Goal: Task Accomplishment & Management: Use online tool/utility

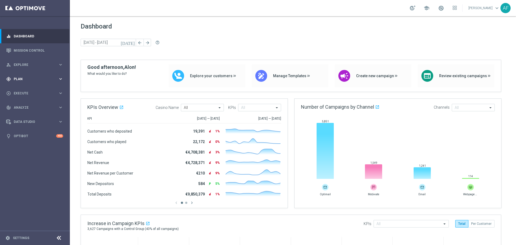
click at [40, 81] on div "gps_fixed Plan" at bounding box center [32, 79] width 52 height 5
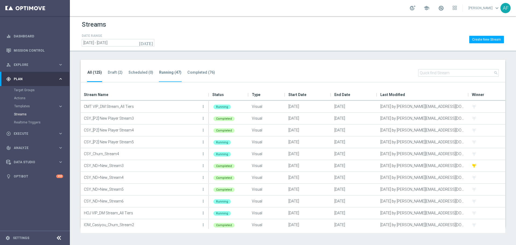
click at [161, 71] on tab-header "Running (47)" at bounding box center [170, 72] width 22 height 5
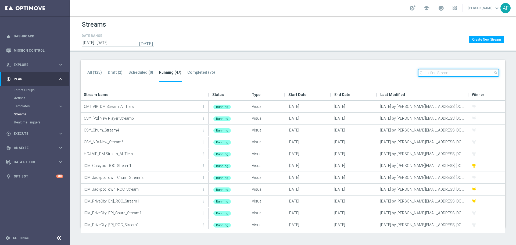
click at [471, 76] on input "text" at bounding box center [458, 73] width 81 height 8
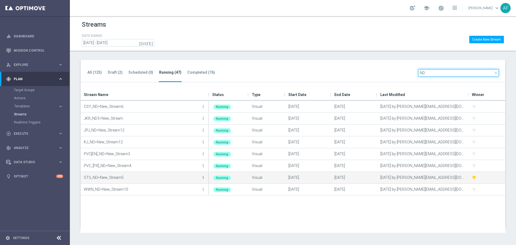
type input "ND"
click at [203, 177] on icon "more_vert" at bounding box center [203, 177] width 4 height 4
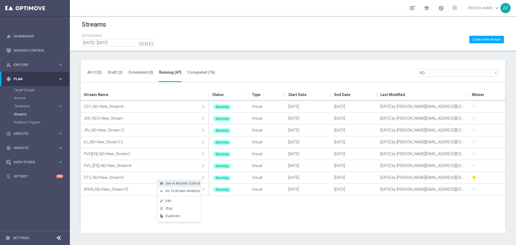
click at [175, 183] on span "See in Mission Control" at bounding box center [183, 184] width 34 height 4
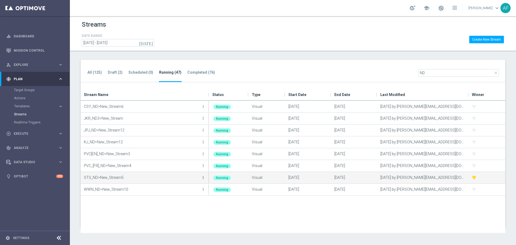
click at [203, 177] on icon "more_vert" at bounding box center [203, 177] width 4 height 4
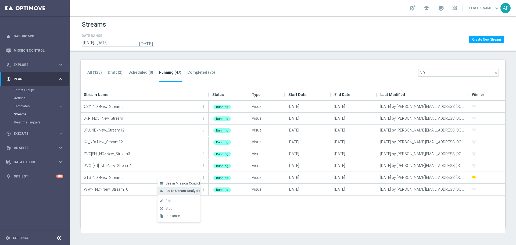
click at [187, 190] on span "Go To Stream Analysis" at bounding box center [183, 191] width 35 height 4
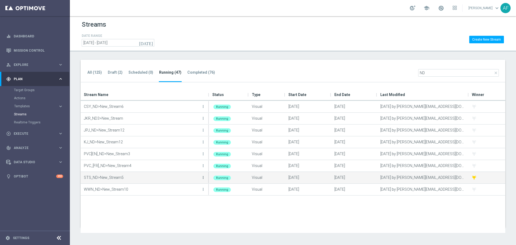
click at [203, 177] on icon "more_vert" at bounding box center [203, 177] width 4 height 4
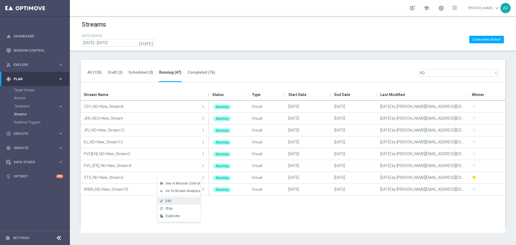
click at [172, 202] on div "Edit" at bounding box center [182, 201] width 33 height 4
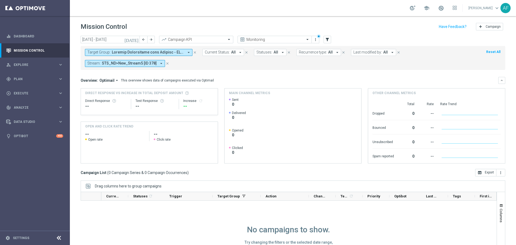
click at [177, 52] on span at bounding box center [148, 52] width 72 height 5
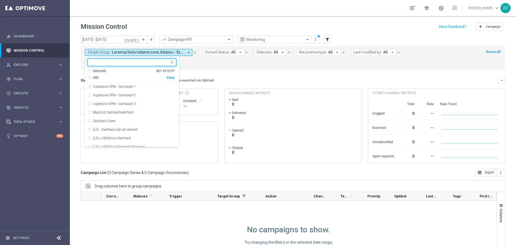
click at [101, 72] on div "Selected" at bounding box center [99, 71] width 13 height 5
click at [106, 78] on span "(All Search Results)" at bounding box center [108, 78] width 30 height 5
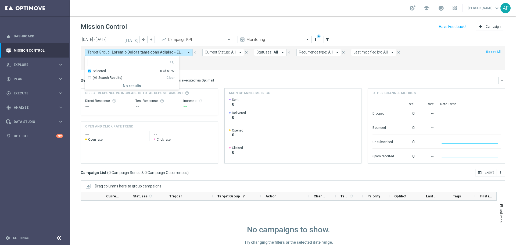
click at [235, 71] on mini-dashboard "Overview: Optimail arrow_drop_down This overview shows data of campaigns execut…" at bounding box center [293, 119] width 425 height 99
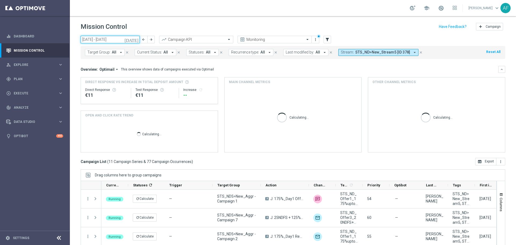
click at [133, 41] on input "15 Sep 2025 - 21 Sep 2025" at bounding box center [110, 40] width 59 height 8
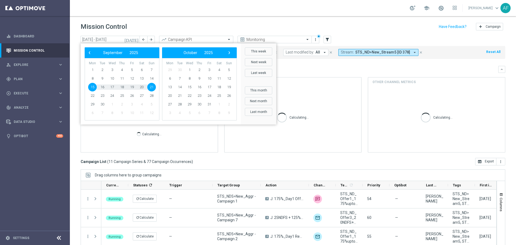
click at [134, 41] on icon "today" at bounding box center [132, 39] width 15 height 5
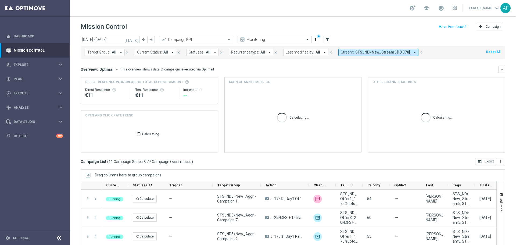
click at [136, 40] on icon "today" at bounding box center [132, 39] width 15 height 5
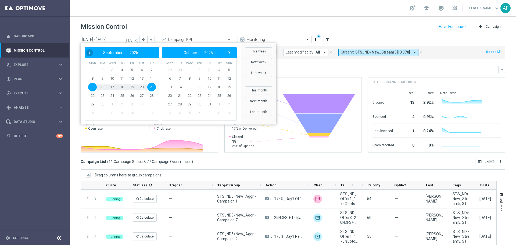
click at [90, 51] on span "‹" at bounding box center [89, 52] width 7 height 7
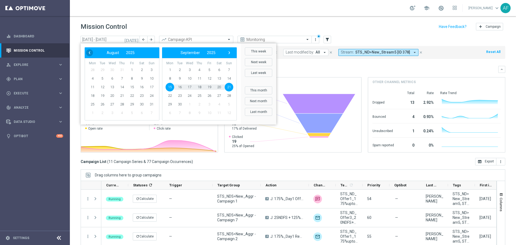
click at [88, 55] on span "‹" at bounding box center [89, 52] width 7 height 7
click at [95, 105] on span "28" at bounding box center [92, 104] width 9 height 9
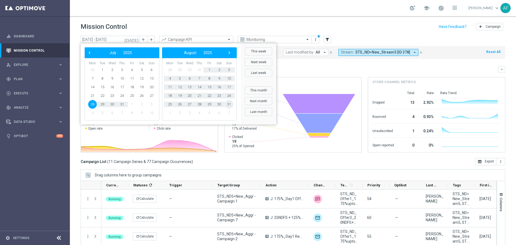
click at [229, 104] on span "31" at bounding box center [229, 104] width 9 height 9
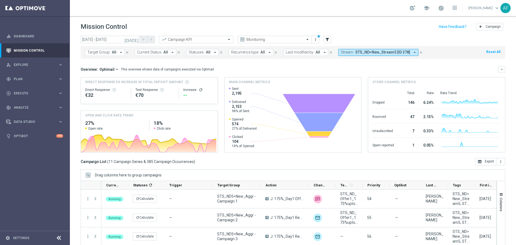
click at [115, 67] on icon "arrow_drop_down" at bounding box center [117, 69] width 5 height 5
click at [107, 79] on div "Analysis" at bounding box center [104, 78] width 32 height 8
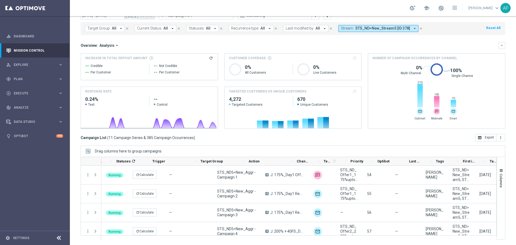
scroll to position [0, 67]
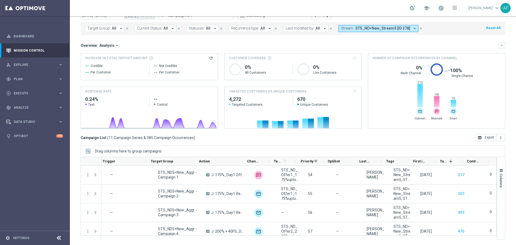
click at [304, 161] on span "Priority" at bounding box center [307, 161] width 13 height 4
click at [306, 161] on span "Priority" at bounding box center [304, 161] width 7 height 4
drag, startPoint x: 296, startPoint y: 98, endPoint x: 322, endPoint y: 115, distance: 30.2
click at [305, 99] on h2 "670" at bounding box center [327, 99] width 60 height 6
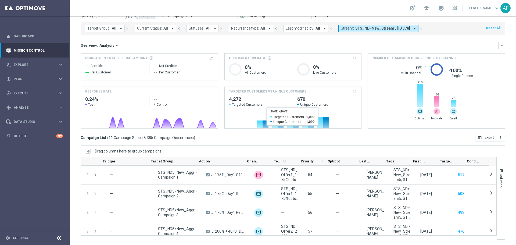
click at [347, 135] on div "Campaign List ( 11 Campaign Series & 385 Campaign Occurrences ) open_in_browser…" at bounding box center [293, 138] width 425 height 8
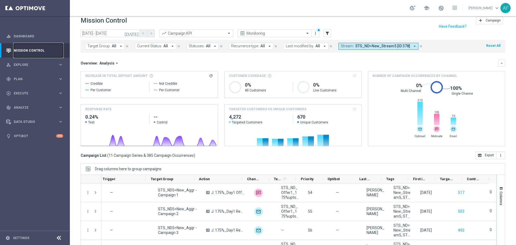
scroll to position [24, 0]
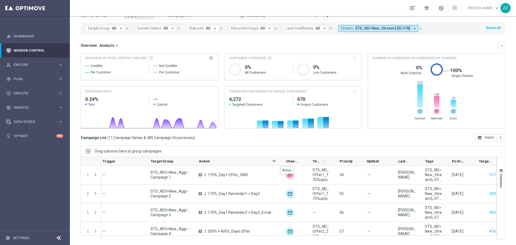
drag, startPoint x: 242, startPoint y: 162, endPoint x: 258, endPoint y: 174, distance: 20.1
click at [280, 162] on div at bounding box center [281, 161] width 2 height 8
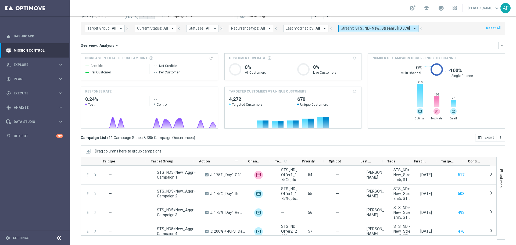
drag, startPoint x: 279, startPoint y: 163, endPoint x: 222, endPoint y: 163, distance: 57.6
click at [222, 163] on div "Action" at bounding box center [218, 161] width 49 height 9
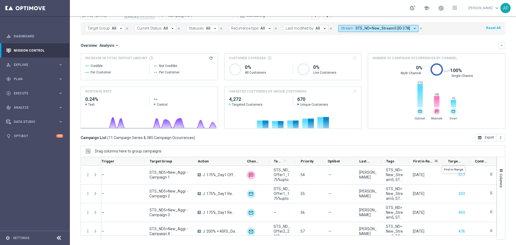
drag, startPoint x: 434, startPoint y: 163, endPoint x: 442, endPoint y: 161, distance: 8.2
click at [442, 161] on div at bounding box center [443, 161] width 2 height 8
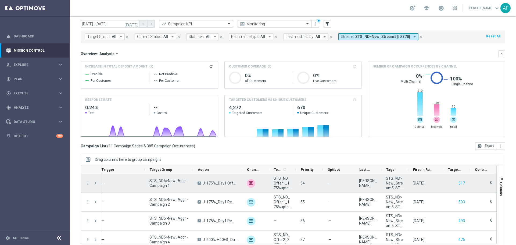
scroll to position [24, 0]
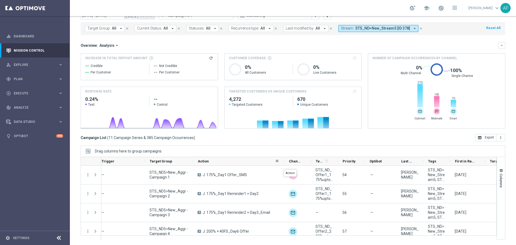
drag, startPoint x: 242, startPoint y: 162, endPoint x: 268, endPoint y: 177, distance: 30.1
click at [283, 165] on div at bounding box center [284, 161] width 2 height 8
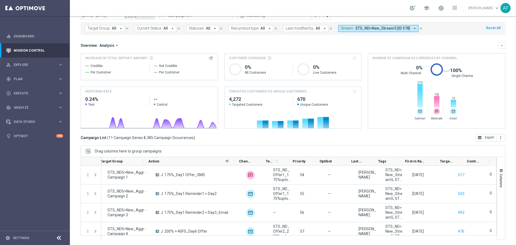
scroll to position [0, 0]
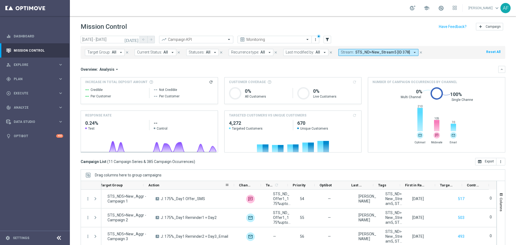
click at [136, 40] on icon "today" at bounding box center [132, 39] width 15 height 5
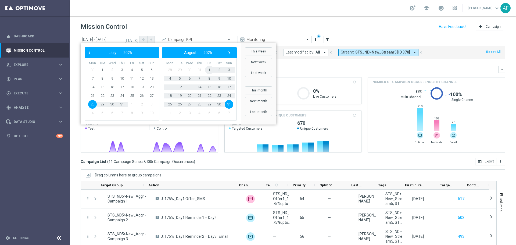
click at [208, 69] on span "1" at bounding box center [209, 70] width 9 height 9
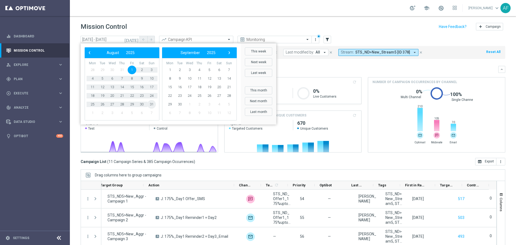
click at [150, 105] on span "31" at bounding box center [151, 104] width 9 height 9
type input "01 Aug 2025 - 31 Aug 2025"
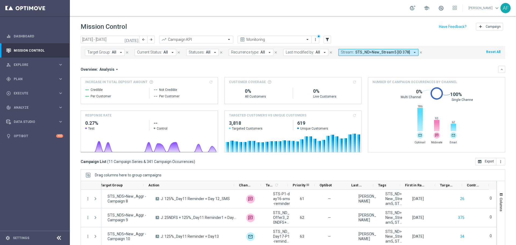
click at [300, 183] on span "Priority" at bounding box center [299, 185] width 13 height 4
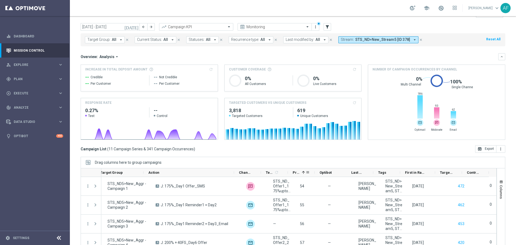
scroll to position [24, 0]
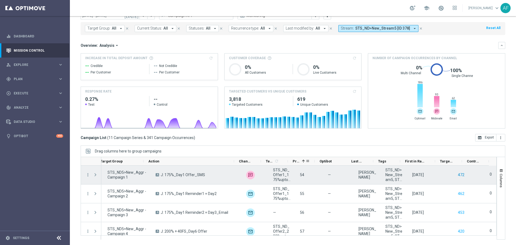
click at [458, 175] on button "472" at bounding box center [462, 175] width 8 height 7
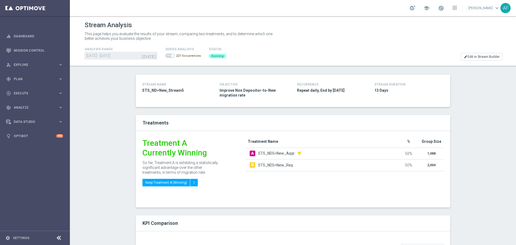
click at [154, 57] on div "[DATE] [DATE] - [DATE]" at bounding box center [121, 56] width 73 height 8
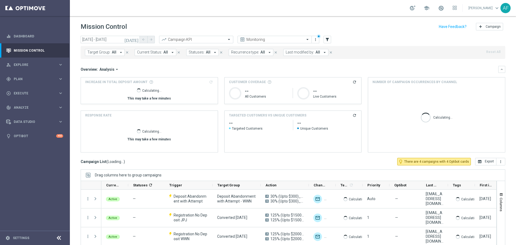
click at [116, 53] on button "Target Group: All arrow_drop_down" at bounding box center [105, 52] width 40 height 7
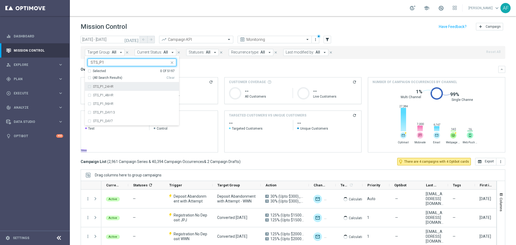
click at [115, 85] on div "STS_P1_24HR" at bounding box center [134, 86] width 83 height 3
type input "STS_P1"
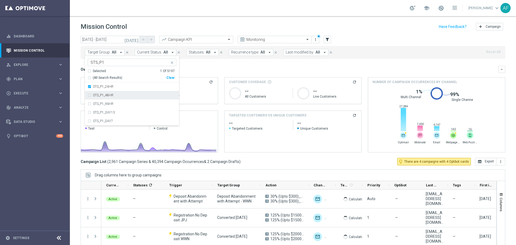
click at [116, 93] on div "STS_P1_48HR" at bounding box center [132, 95] width 89 height 9
click at [116, 101] on div "STS_P1_96HR" at bounding box center [132, 104] width 89 height 9
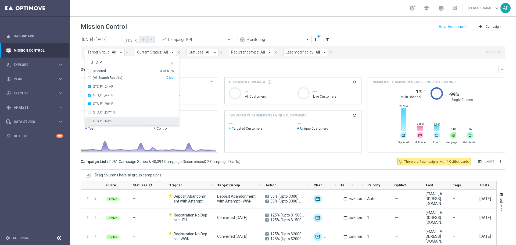
click at [117, 109] on div "STS_P1_DAY13" at bounding box center [132, 112] width 89 height 9
click at [118, 119] on div "STS_P1_DAY7" at bounding box center [132, 121] width 89 height 9
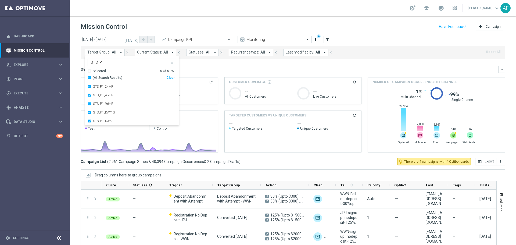
click at [223, 68] on div "Overview: Analysis arrow_drop_down" at bounding box center [290, 69] width 418 height 5
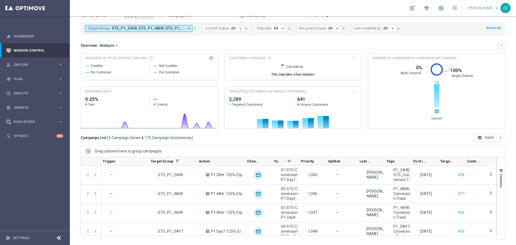
click at [295, 161] on div "Templates 1 refresh" at bounding box center [282, 161] width 27 height 9
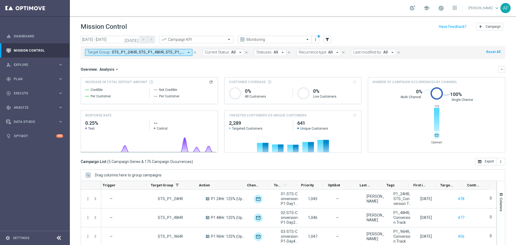
click at [135, 39] on icon "today" at bounding box center [132, 39] width 15 height 5
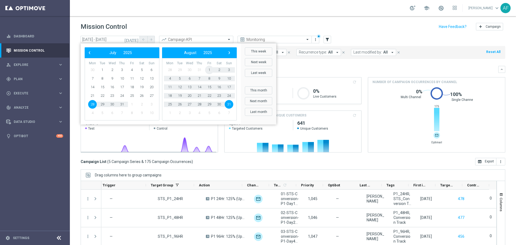
click at [207, 69] on span "1" at bounding box center [209, 70] width 9 height 9
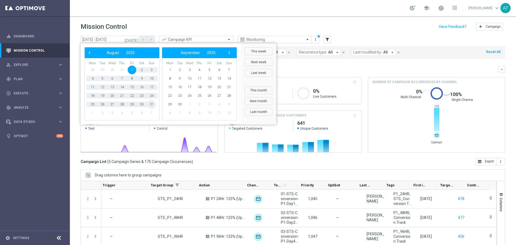
drag, startPoint x: 156, startPoint y: 97, endPoint x: 153, endPoint y: 101, distance: 5.5
click at [152, 103] on span "31" at bounding box center [151, 104] width 9 height 9
type input "01 Aug 2025 - 31 Aug 2025"
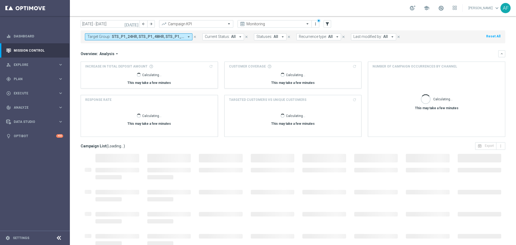
scroll to position [24, 0]
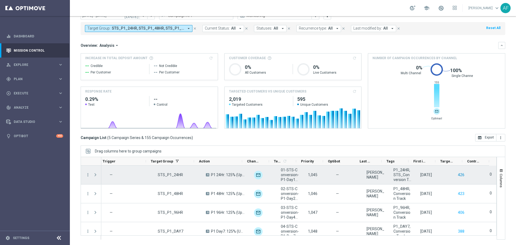
click at [458, 175] on button "426" at bounding box center [462, 175] width 8 height 7
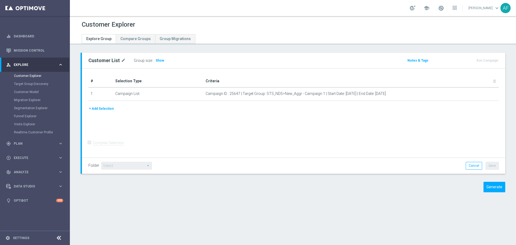
click at [163, 60] on div "Group size : Show" at bounding box center [161, 61] width 54 height 8
click at [161, 60] on span "Show" at bounding box center [160, 61] width 9 height 4
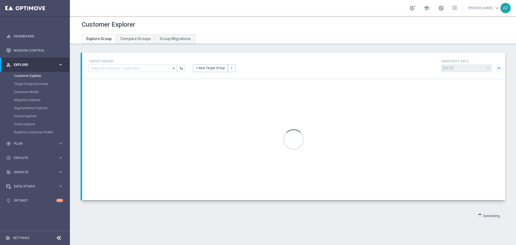
type input "Select"
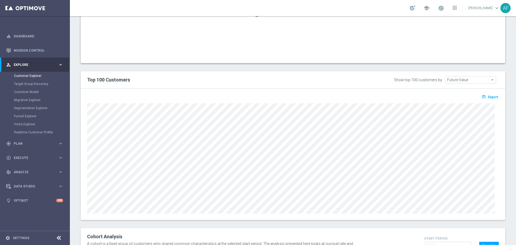
scroll to position [400, 0]
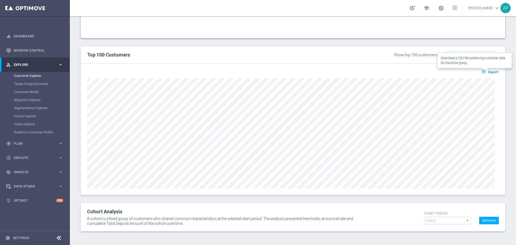
click at [489, 72] on span "Export" at bounding box center [493, 72] width 10 height 4
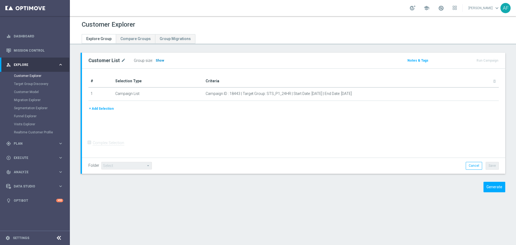
click at [157, 61] on span "Show" at bounding box center [160, 61] width 9 height 4
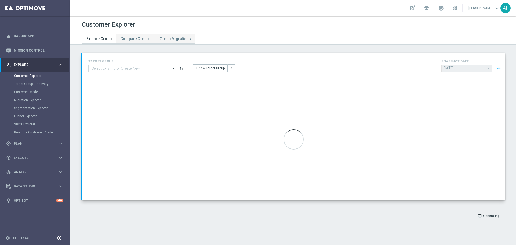
type input "Select"
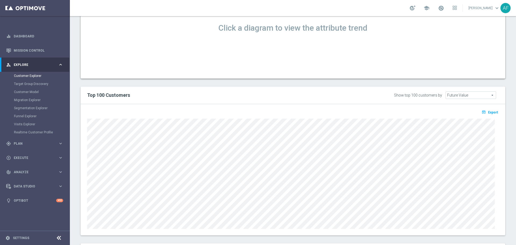
scroll to position [400, 0]
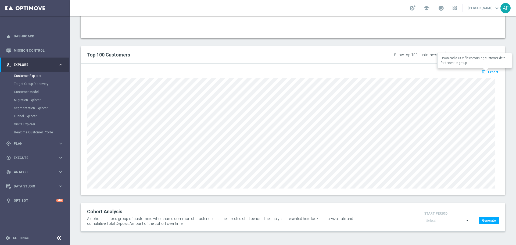
click at [491, 73] on span "Export" at bounding box center [493, 72] width 10 height 4
